Goal: Communication & Community: Answer question/provide support

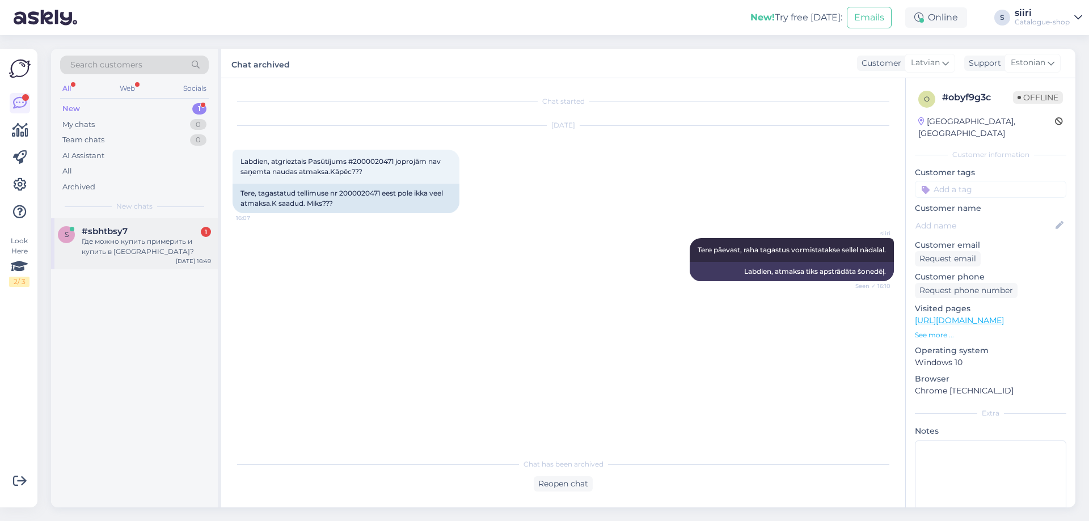
click at [100, 242] on div "Где можно купить примерить и купить в [GEOGRAPHIC_DATA]?" at bounding box center [146, 247] width 129 height 20
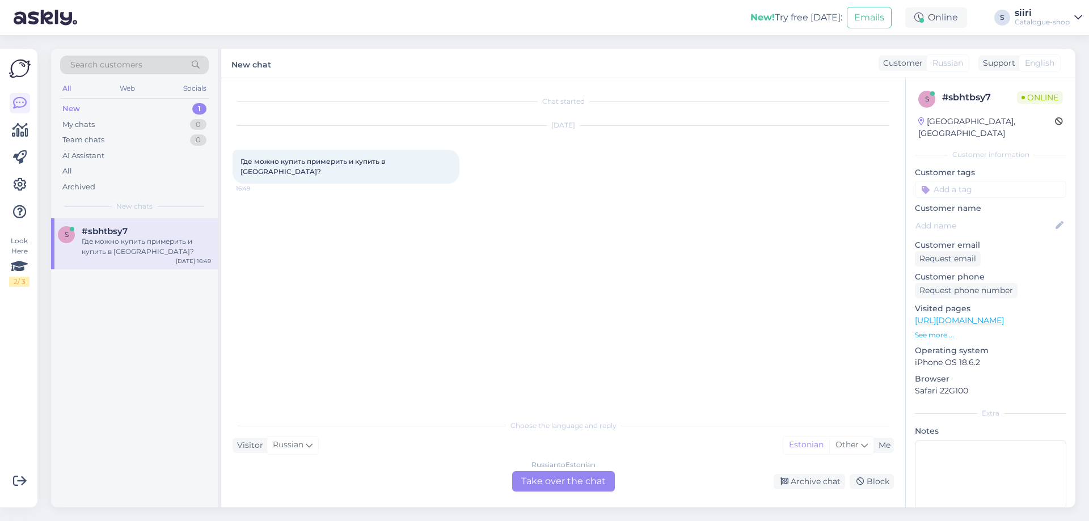
click at [559, 483] on div "Russian to Estonian Take over the chat" at bounding box center [563, 481] width 103 height 20
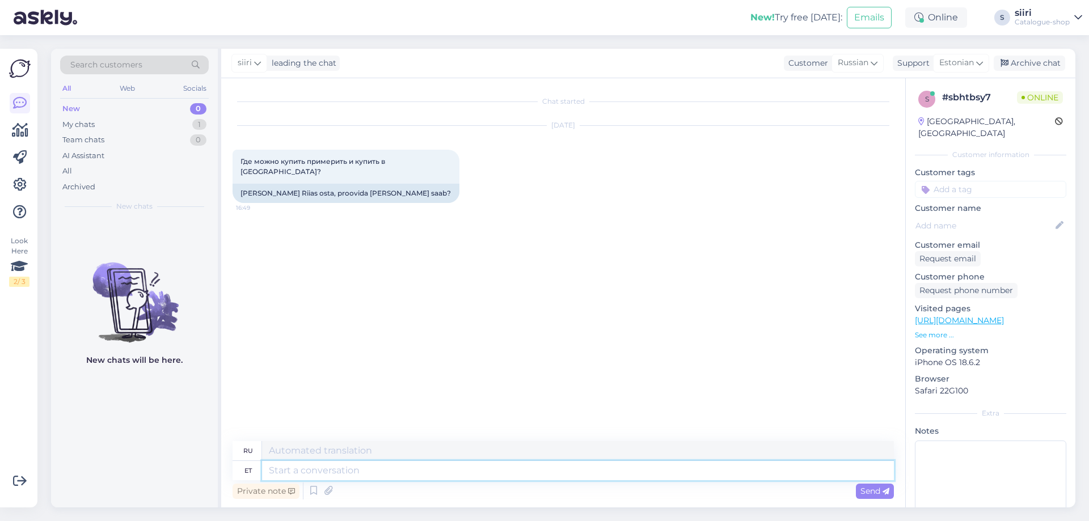
drag, startPoint x: 305, startPoint y: 467, endPoint x: 310, endPoint y: 457, distance: 11.4
click at [304, 467] on textarea at bounding box center [578, 470] width 632 height 19
type textarea "meil"
type textarea "у нас есть"
type textarea "meil on ainult"
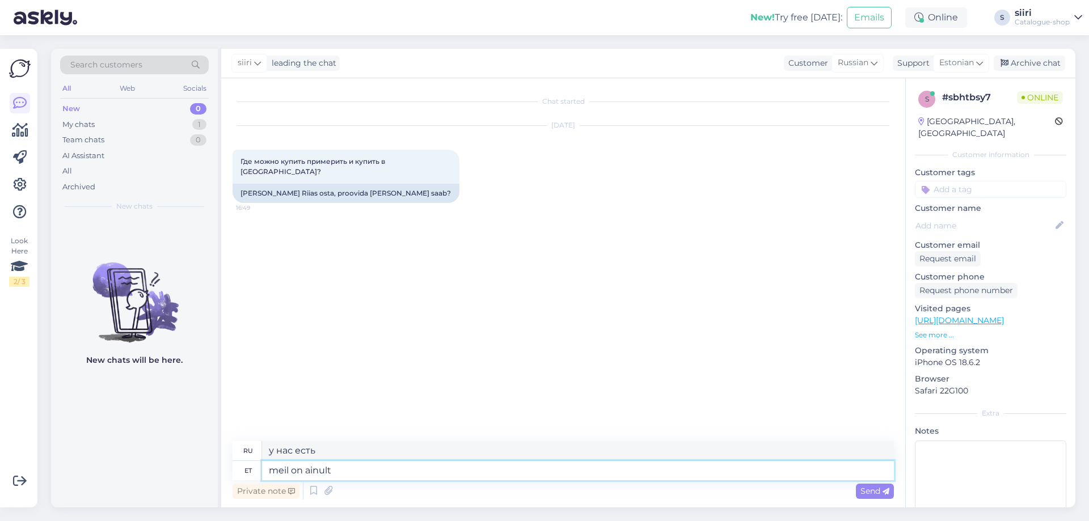
type textarea "у нас есть только"
type textarea "meil on ainult e-pood"
type textarea "у нас есть только интернет-магазин"
type textarea "meil on ainult e-pood"
click at [877, 493] on span "Send" at bounding box center [875, 491] width 29 height 10
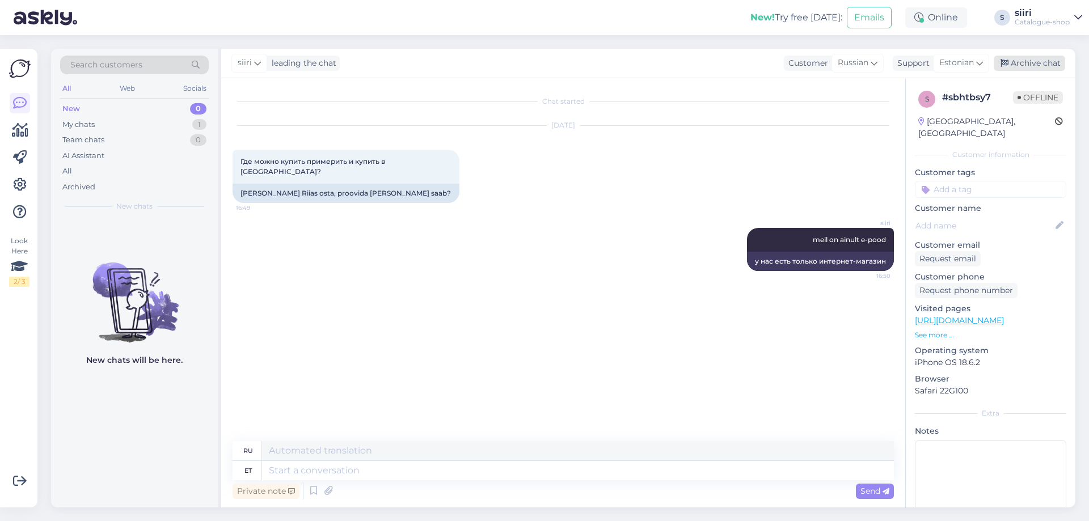
click at [1036, 62] on div "Archive chat" at bounding box center [1029, 63] width 71 height 15
